Goal: Task Accomplishment & Management: Complete application form

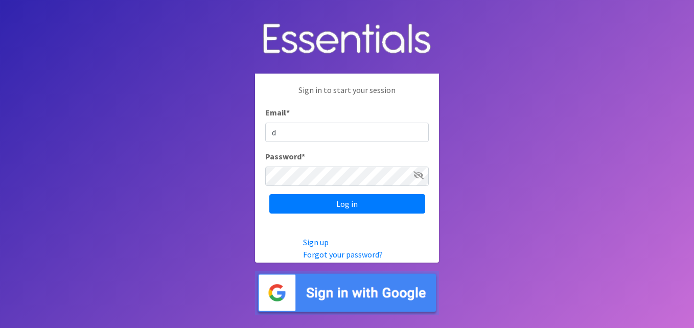
type input "[EMAIL_ADDRESS][DOMAIN_NAME]"
click at [414, 174] on icon at bounding box center [418, 175] width 10 height 8
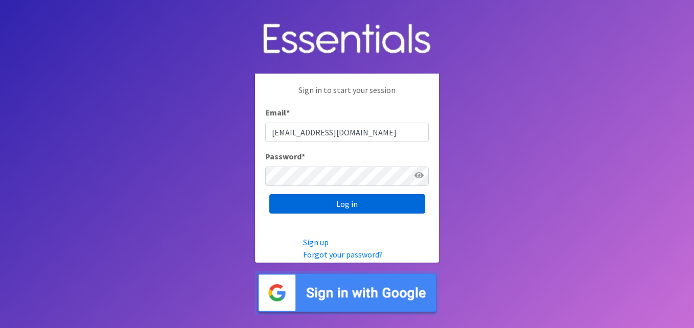
click at [344, 203] on input "Log in" at bounding box center [347, 203] width 156 height 19
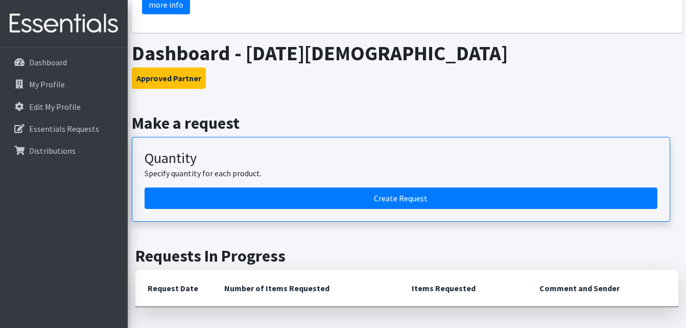
scroll to position [189, 0]
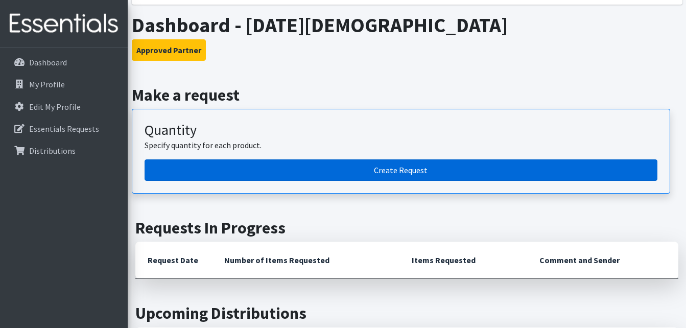
click at [400, 171] on link "Create Request" at bounding box center [401, 169] width 513 height 21
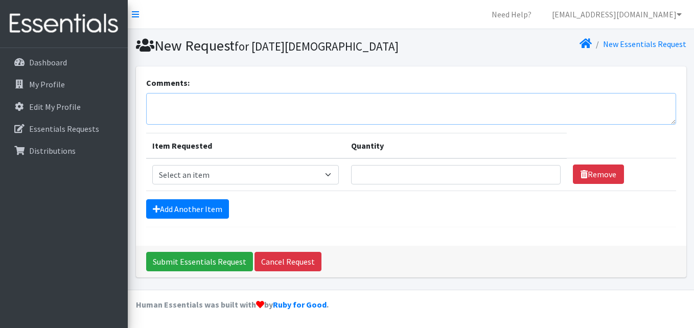
click at [154, 98] on textarea "Comments:" at bounding box center [411, 109] width 530 height 32
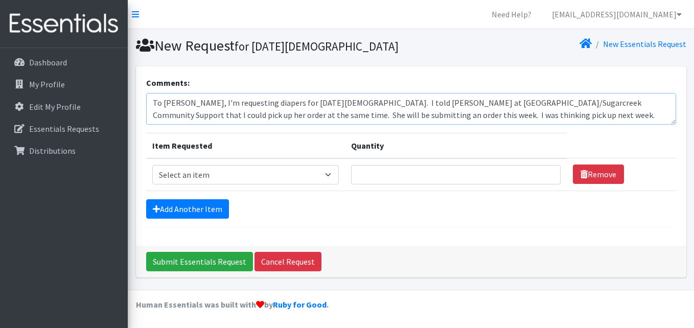
click at [496, 112] on textarea "To Maggie, I'm requesting diapers for Epiphany Lutheran Church. I told Kimberly…" at bounding box center [411, 109] width 530 height 32
click at [566, 112] on textarea "To Maggie, I'm requesting diapers for Epiphany Lutheran Church. I told Kimberly…" at bounding box center [411, 109] width 530 height 32
type textarea "To [PERSON_NAME], I'm requesting diapers for [DATE][DEMOGRAPHIC_DATA]. I told […"
click at [335, 178] on select "Select an item 1 month period supply kit Kids (Newborn) Kids (Size 1) Kids (Siz…" at bounding box center [245, 174] width 187 height 19
select select "15051"
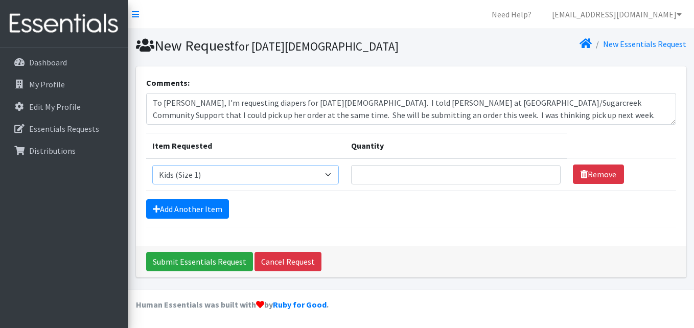
click at [152, 165] on select "Select an item 1 month period supply kit Kids (Newborn) Kids (Size 1) Kids (Siz…" at bounding box center [245, 174] width 187 height 19
click at [403, 174] on input "Quantity" at bounding box center [455, 174] width 209 height 19
type input "100"
click at [216, 211] on link "Add Another Item" at bounding box center [187, 208] width 83 height 19
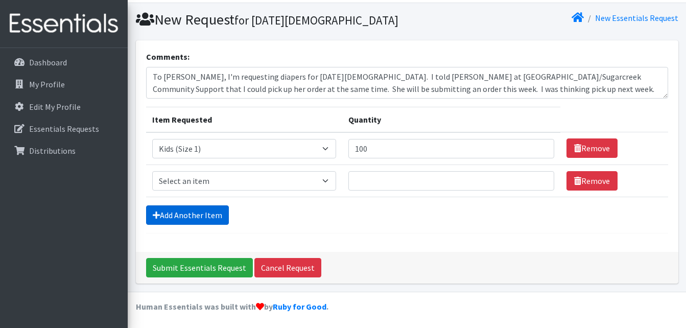
scroll to position [28, 0]
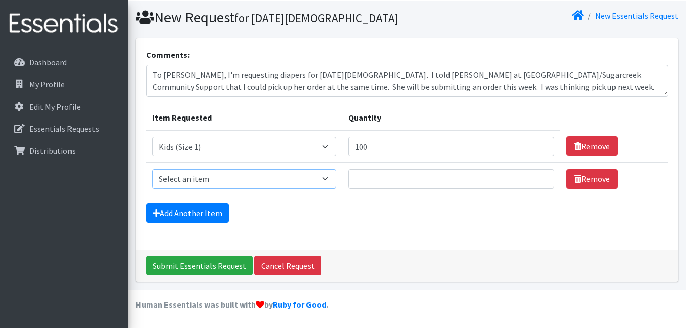
click at [333, 178] on select "Select an item 1 month period supply kit Kids (Newborn) Kids (Size 1) Kids (Siz…" at bounding box center [244, 178] width 184 height 19
select select "15038"
click at [152, 169] on select "Select an item 1 month period supply kit Kids (Newborn) Kids (Size 1) Kids (Siz…" at bounding box center [244, 178] width 184 height 19
click at [385, 181] on input "Quantity" at bounding box center [452, 178] width 206 height 19
type input "100"
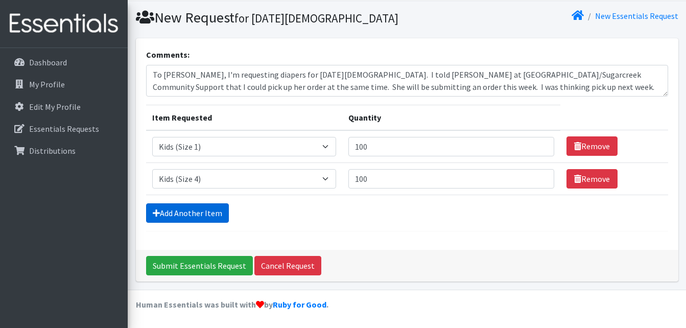
click at [214, 213] on link "Add Another Item" at bounding box center [187, 212] width 83 height 19
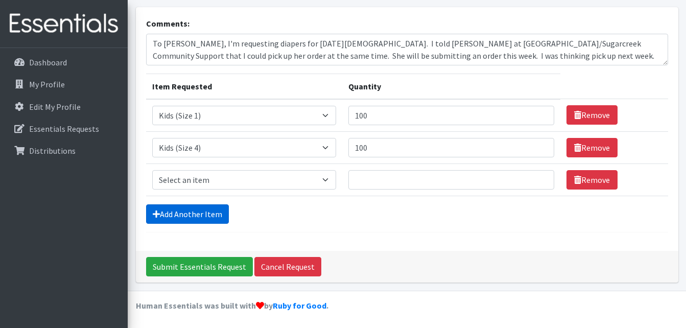
scroll to position [60, 0]
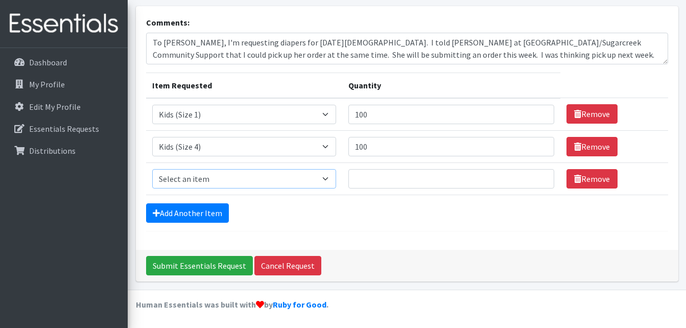
click at [331, 181] on select "Select an item 1 month period supply kit Kids (Newborn) Kids (Size 1) Kids (Siz…" at bounding box center [244, 178] width 184 height 19
select select "15044"
click at [152, 169] on select "Select an item 1 month period supply kit Kids (Newborn) Kids (Size 1) Kids (Siz…" at bounding box center [244, 178] width 184 height 19
click at [376, 178] on input "Quantity" at bounding box center [452, 178] width 206 height 19
type input "100"
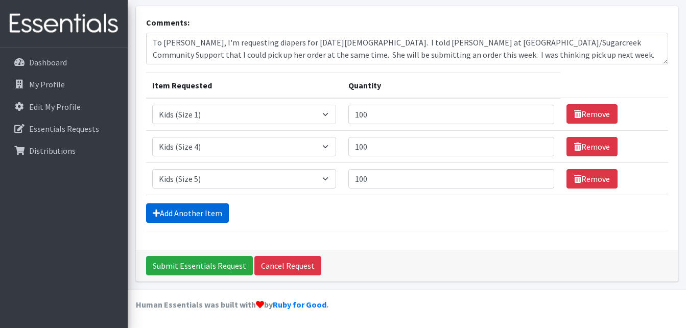
click at [215, 212] on link "Add Another Item" at bounding box center [187, 212] width 83 height 19
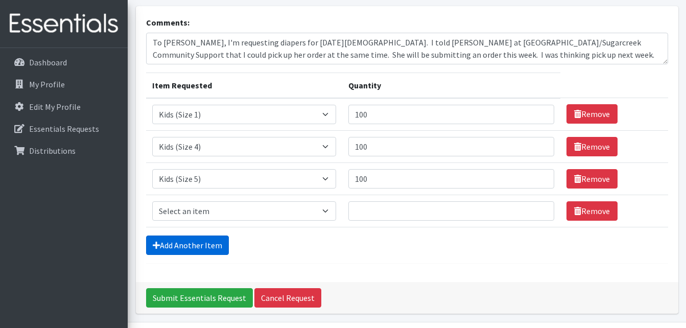
scroll to position [92, 0]
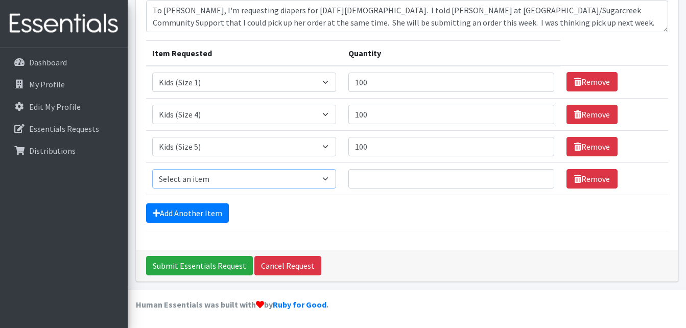
click at [329, 181] on select "Select an item 1 month period supply kit Kids (Newborn) Kids (Size 1) Kids (Siz…" at bounding box center [244, 178] width 184 height 19
select select "15071"
click at [152, 169] on select "Select an item 1 month period supply kit Kids (Newborn) Kids (Size 1) Kids (Siz…" at bounding box center [244, 178] width 184 height 19
click at [214, 215] on link "Add Another Item" at bounding box center [187, 212] width 83 height 19
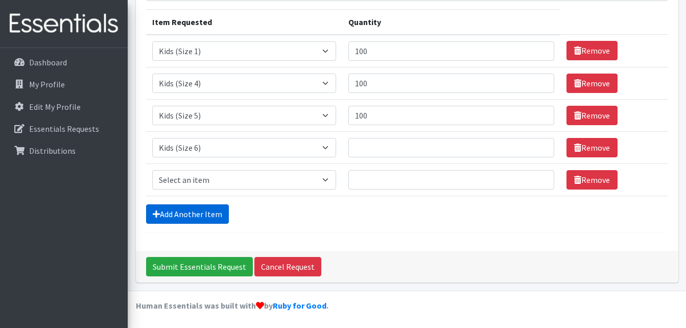
scroll to position [125, 0]
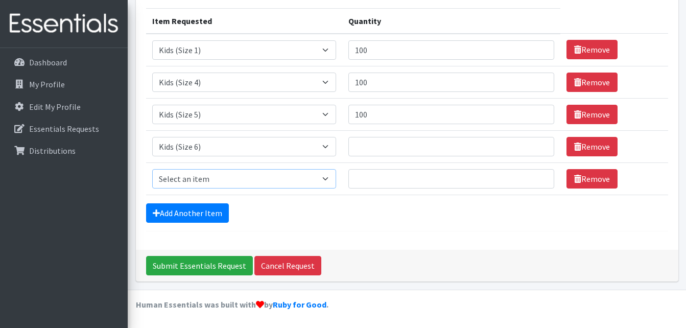
click at [329, 176] on select "Select an item 1 month period supply kit Kids (Newborn) Kids (Size 1) Kids (Siz…" at bounding box center [244, 178] width 184 height 19
select select "15043"
click at [152, 169] on select "Select an item 1 month period supply kit Kids (Newborn) Kids (Size 1) Kids (Siz…" at bounding box center [244, 178] width 184 height 19
click at [360, 148] on input "Quantity" at bounding box center [452, 146] width 206 height 19
type input "100"
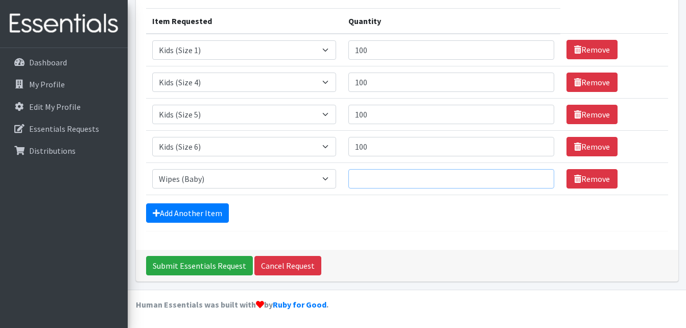
click at [361, 179] on input "Quantity" at bounding box center [452, 178] width 206 height 19
type input "18"
click at [230, 265] on input "Submit Essentials Request" at bounding box center [199, 265] width 107 height 19
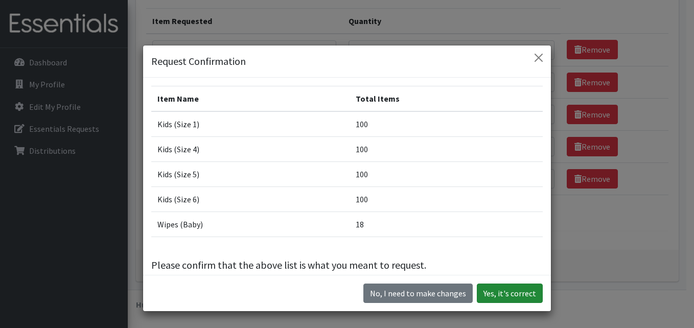
click at [511, 293] on button "Yes, it's correct" at bounding box center [510, 293] width 66 height 19
